Goal: Task Accomplishment & Management: Use online tool/utility

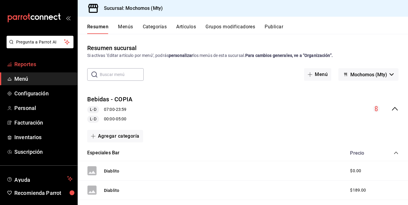
click at [44, 67] on span "Reportes" at bounding box center [43, 64] width 58 height 8
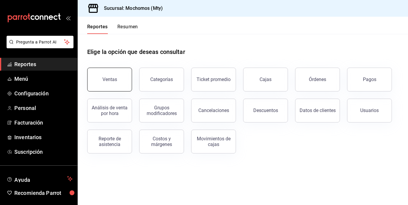
click at [99, 84] on button "Ventas" at bounding box center [109, 80] width 45 height 24
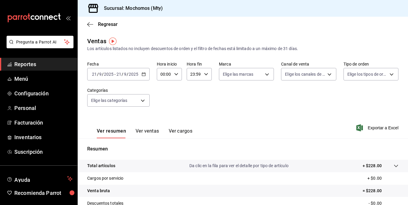
click at [136, 76] on input "2025" at bounding box center [133, 74] width 10 height 5
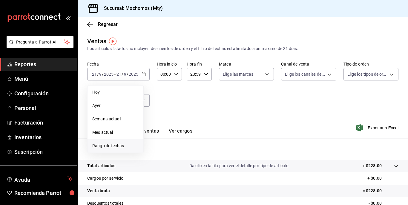
click at [118, 146] on span "Rango de fechas" at bounding box center [115, 146] width 46 height 6
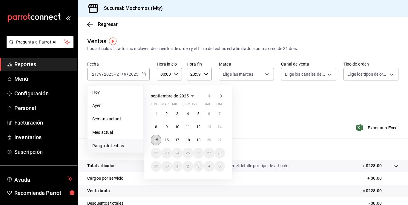
click at [155, 141] on abbr "15" at bounding box center [156, 140] width 4 height 4
click at [220, 140] on abbr "21" at bounding box center [220, 140] width 4 height 4
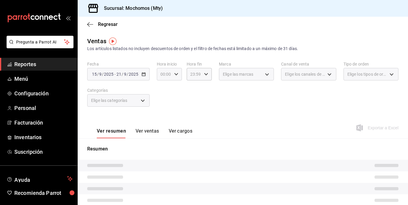
click at [175, 78] on div "00:00 Hora inicio" at bounding box center [169, 74] width 25 height 13
click at [163, 107] on span "05" at bounding box center [162, 106] width 3 height 5
type input "05:00"
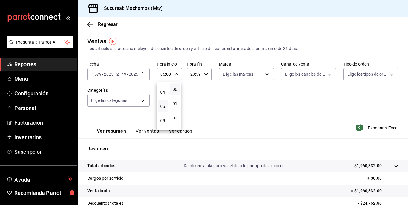
click at [251, 93] on div at bounding box center [204, 102] width 408 height 205
click at [352, 163] on p "+ $1,960,332.00" at bounding box center [366, 166] width 31 height 6
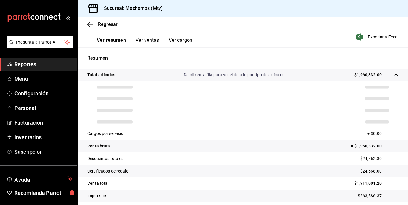
scroll to position [95, 0]
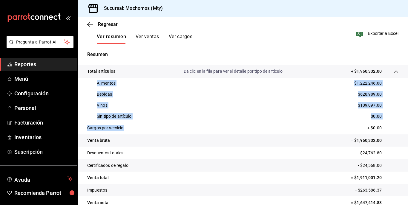
drag, startPoint x: 92, startPoint y: 84, endPoint x: 148, endPoint y: 134, distance: 75.3
click at [148, 134] on tbody "Total artículos Da clic en la fila para ver el detalle por tipo de artículo + $…" at bounding box center [243, 137] width 330 height 144
copy tbody "Alimentos $1,222,246.00 Bebidas $628,989.00 Vinos $109,097.00 Sin tipo de artíc…"
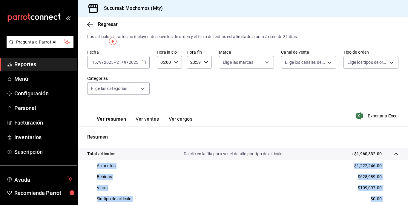
scroll to position [0, 0]
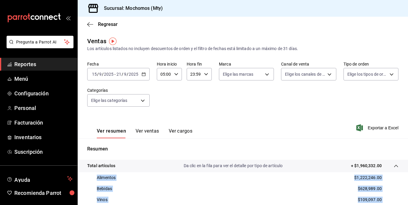
click at [142, 74] on icon "button" at bounding box center [144, 74] width 4 height 4
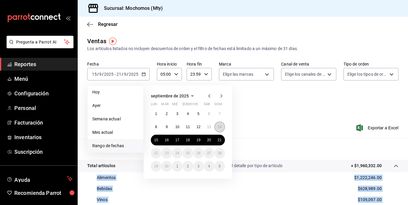
click at [220, 128] on abbr "14" at bounding box center [220, 127] width 4 height 4
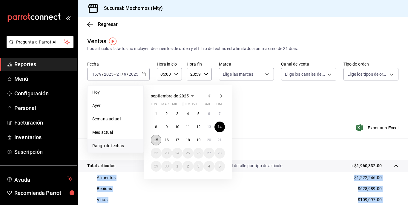
click at [153, 138] on button "15" at bounding box center [156, 140] width 10 height 11
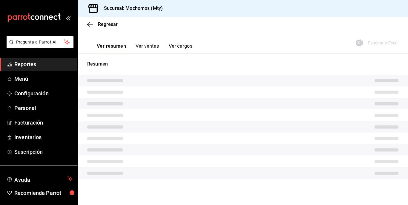
scroll to position [81, 0]
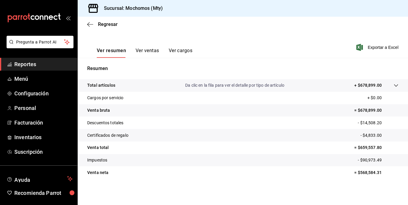
click at [366, 81] on tr "Total artículos Da clic en la fila para ver el detalle por tipo de artículo + $…" at bounding box center [243, 85] width 330 height 13
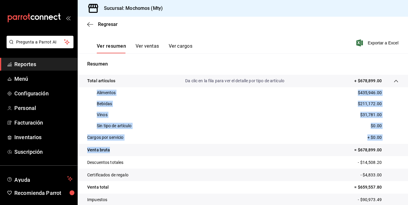
drag, startPoint x: 93, startPoint y: 90, endPoint x: 152, endPoint y: 146, distance: 82.2
click at [152, 146] on tbody "Total artículos Da clic en la fila para ver el detalle por tipo de artículo + $…" at bounding box center [243, 147] width 330 height 144
copy tbody "Alimentos $435,946.00 Bebidas $211,172.00 Vinos $31,781.00 Sin tipo de artículo…"
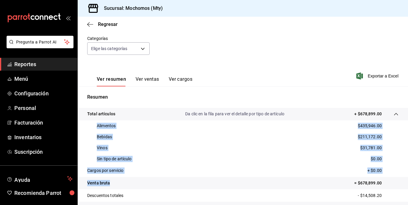
scroll to position [0, 0]
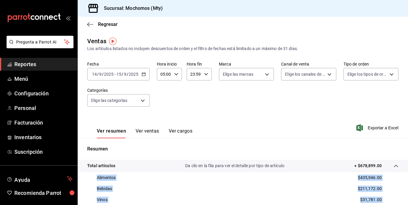
click at [204, 75] on icon "button" at bounding box center [206, 74] width 4 height 4
click at [194, 104] on button "05" at bounding box center [192, 108] width 10 height 12
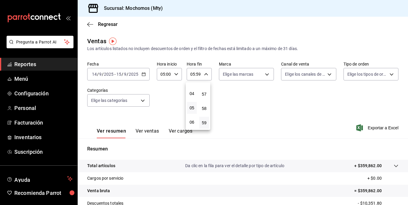
click at [280, 113] on div at bounding box center [204, 102] width 408 height 205
click at [358, 164] on p "+ $359,862.00" at bounding box center [367, 166] width 27 height 6
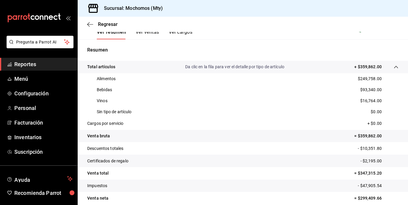
scroll to position [100, 0]
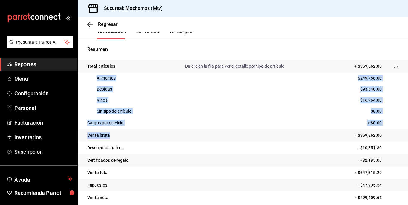
drag, startPoint x: 93, startPoint y: 76, endPoint x: 149, endPoint y: 131, distance: 77.7
click at [149, 131] on tbody "Total artículos Da clic en la fila para ver el detalle por tipo de artículo + $…" at bounding box center [243, 132] width 330 height 144
copy tbody "Alimentos $249,758.00 Bebidas $93,340.00 Vinos $16,764.00 Sin tipo de artículo …"
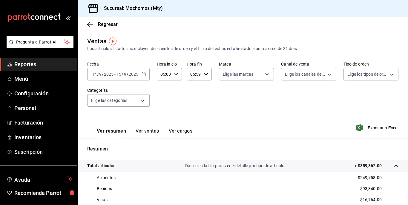
click at [127, 73] on span "/" at bounding box center [128, 74] width 2 height 5
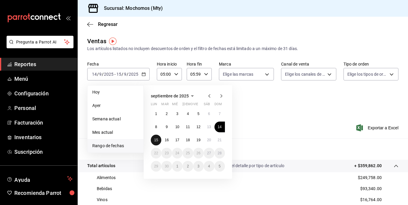
click at [156, 136] on button "15" at bounding box center [156, 140] width 10 height 11
click at [221, 142] on abbr "21" at bounding box center [220, 140] width 4 height 4
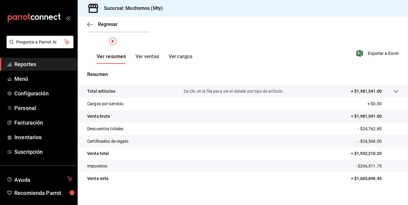
scroll to position [81, 0]
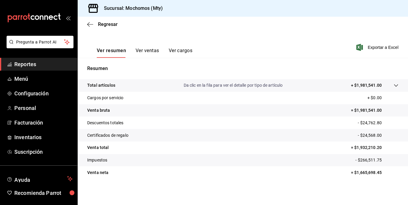
click at [385, 85] on div at bounding box center [390, 85] width 17 height 6
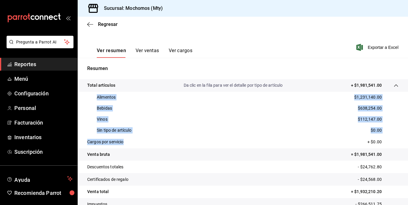
drag, startPoint x: 93, startPoint y: 96, endPoint x: 146, endPoint y: 142, distance: 69.3
click at [146, 142] on tbody "Total artículos Da clic en la fila para ver el detalle por tipo de artículo + $…" at bounding box center [243, 151] width 330 height 144
copy tbody "Alimentos $1,231,140.00 Bebidas $638,254.00 Vinos $112,147.00 Sin tipo de artíc…"
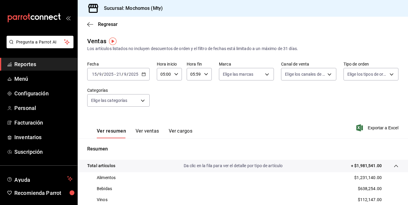
click at [136, 77] on div "[DATE] [DATE] - [DATE] [DATE]" at bounding box center [118, 74] width 62 height 13
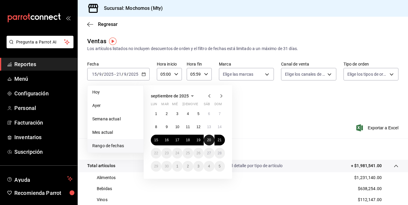
click at [212, 145] on div "1 2 3 4 5 6 7 8 9 10 11 12 13 14 15 16 17 18 19 20 21 22 23 24 25 26 27 28 29 3…" at bounding box center [188, 140] width 74 height 63
click at [217, 141] on button "21" at bounding box center [219, 140] width 10 height 11
click at [210, 139] on abbr "20" at bounding box center [209, 140] width 4 height 4
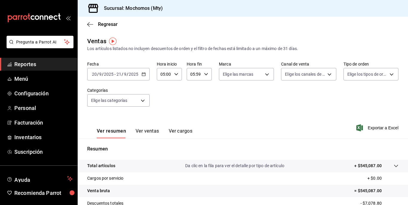
click at [137, 72] on input "2025" at bounding box center [133, 74] width 10 height 5
click at [287, 114] on div "Ver resumen Ver ventas Ver cargos Exportar a Excel" at bounding box center [243, 126] width 330 height 24
click at [202, 78] on div "05:59 Hora fin" at bounding box center [199, 74] width 25 height 13
click at [192, 119] on button "23" at bounding box center [192, 123] width 10 height 12
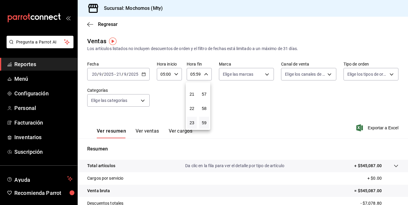
type input "23:59"
click at [255, 109] on div at bounding box center [204, 102] width 408 height 205
click at [380, 128] on span "Exportar a Excel" at bounding box center [377, 128] width 41 height 7
drag, startPoint x: 366, startPoint y: 9, endPoint x: 374, endPoint y: -3, distance: 14.4
click at [374, 0] on html "Pregunta a Parrot AI Reportes Menú Configuración Personal Facturación Inventari…" at bounding box center [204, 102] width 408 height 205
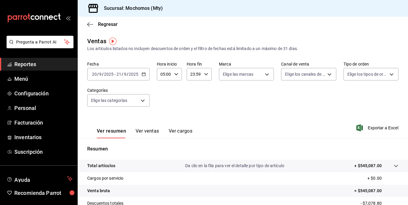
click at [123, 74] on span "/" at bounding box center [123, 74] width 2 height 5
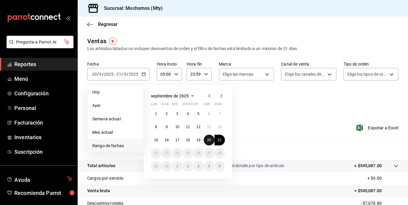
click at [209, 138] on button "20" at bounding box center [209, 140] width 10 height 11
click at [220, 140] on abbr "21" at bounding box center [220, 140] width 4 height 4
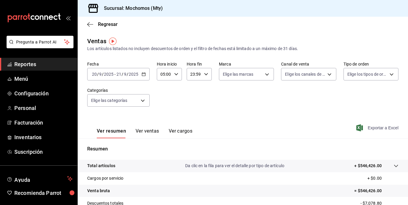
click at [379, 129] on span "Exportar a Excel" at bounding box center [377, 128] width 41 height 7
